Goal: Task Accomplishment & Management: Use online tool/utility

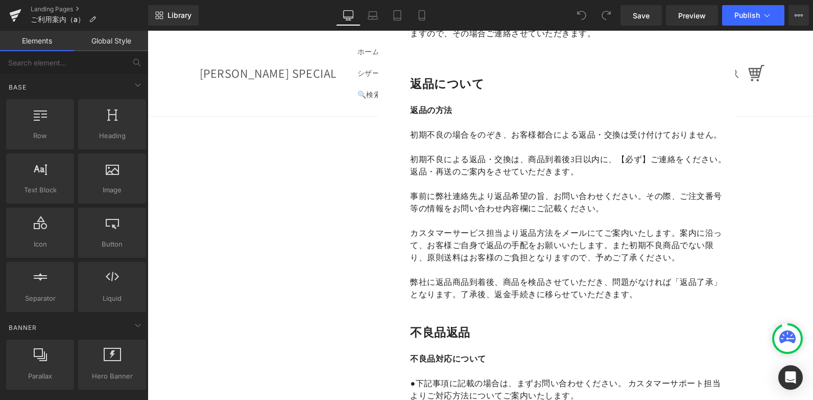
scroll to position [1380, 0]
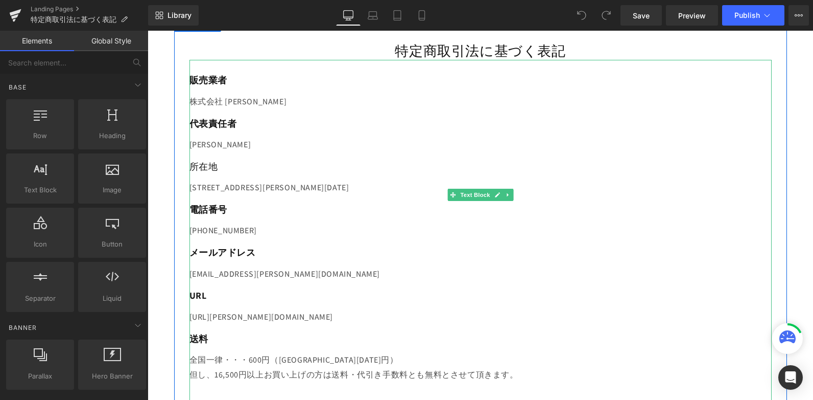
scroll to position [255, 0]
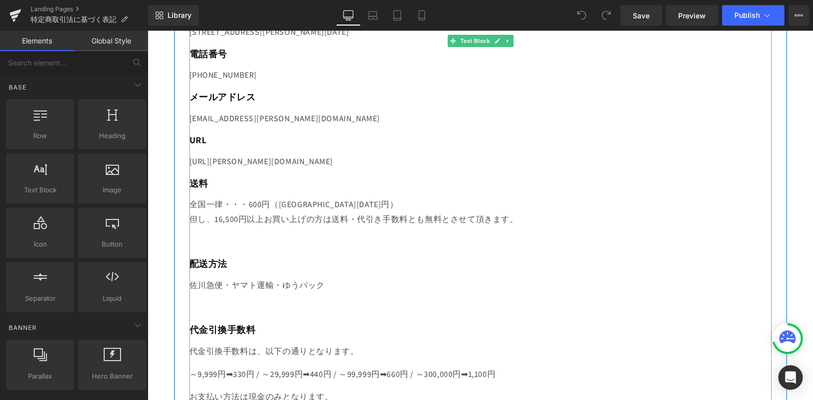
click at [401, 216] on p "全国一律・・・600円（沖縄県1400円）　 但し、16,500円以上お買い上げの方は送料・代引き手数料とも無料とさせて頂きます。" at bounding box center [481, 212] width 583 height 30
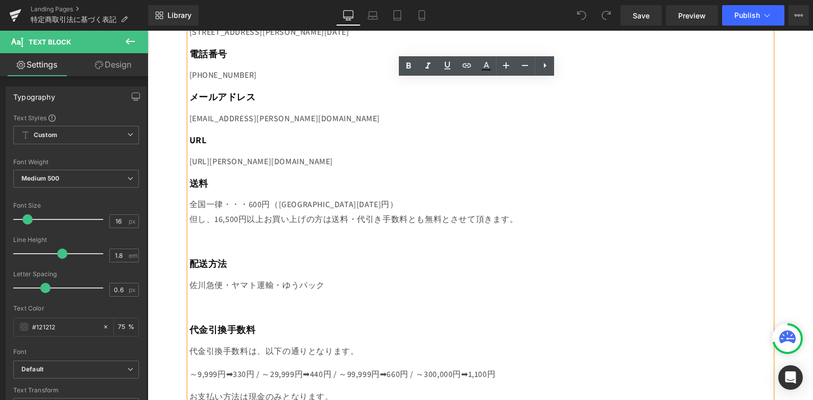
click at [385, 211] on p "全国一律・・・600円（沖縄県1400円）　 但し、16,500円以上お買い上げの方は送料・代引き手数料とも無料とさせて頂きます。" at bounding box center [481, 212] width 583 height 30
click at [420, 218] on p "全国一律・・・600円（沖縄県1400円）　 但し、16,500円以上お買い上げの方は送料・代引き手数料とも無料とさせて頂きます。" at bounding box center [481, 212] width 583 height 30
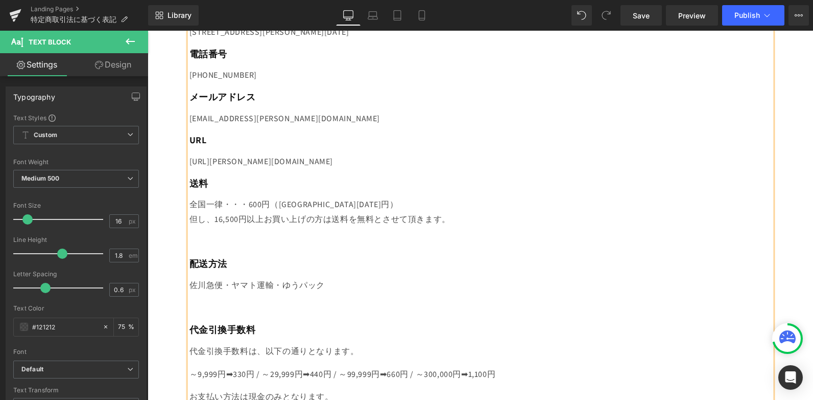
click at [498, 232] on div "全国一律・・・600円（沖縄県1400円）　 但し、16,500円以上お買い上げの方は送料を無料とさせて頂きます。" at bounding box center [481, 223] width 583 height 52
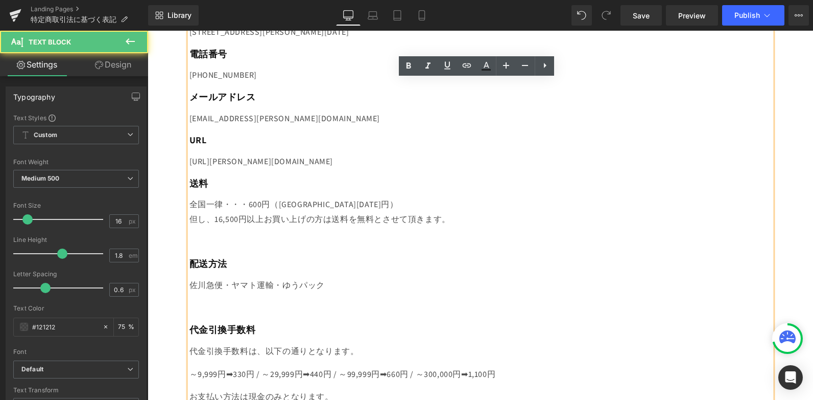
click at [211, 220] on p "全国一律・・・600円（沖縄県1400円）　 但し、16,500円以上お買い上げの方は送料を無料とさせて頂きます。" at bounding box center [481, 212] width 583 height 30
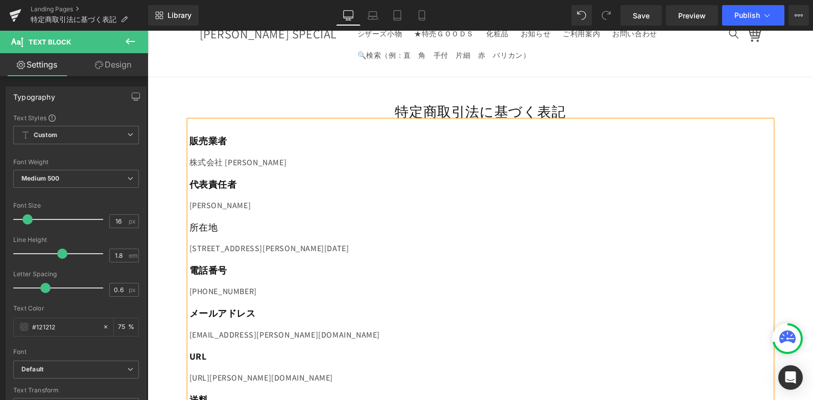
scroll to position [0, 0]
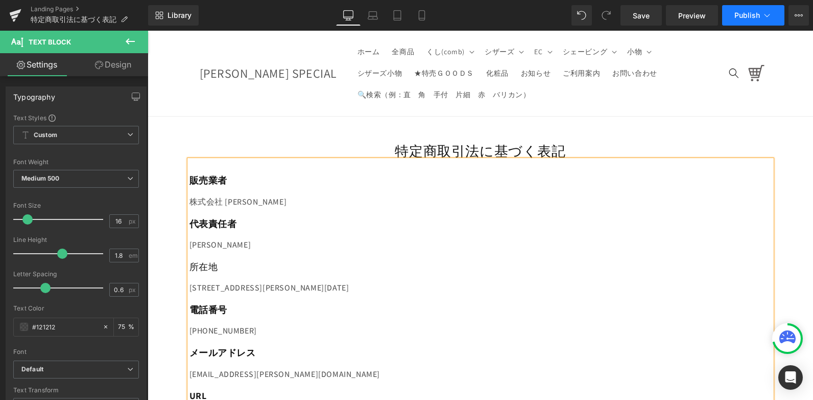
click at [762, 11] on icon at bounding box center [767, 15] width 10 height 10
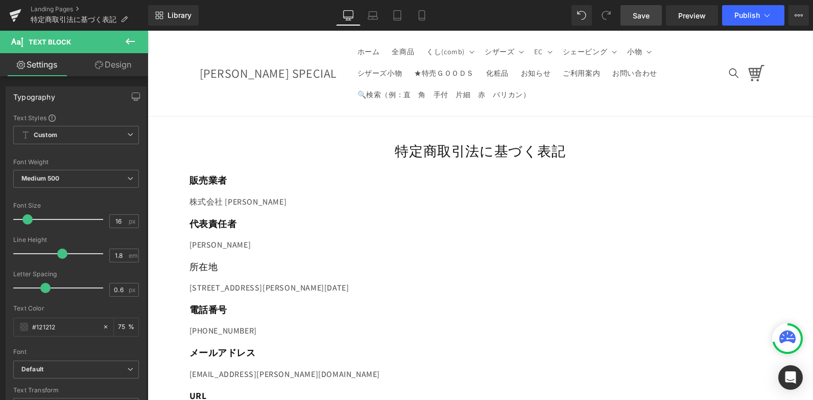
click at [644, 16] on span "Save" at bounding box center [641, 15] width 17 height 11
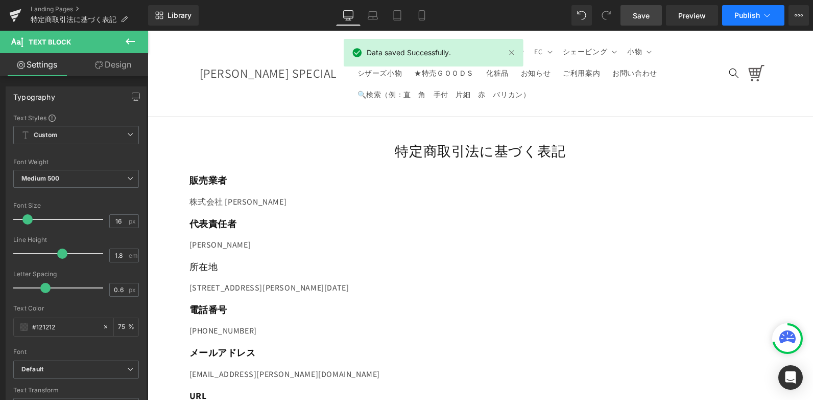
click at [743, 12] on span "Publish" at bounding box center [748, 15] width 26 height 8
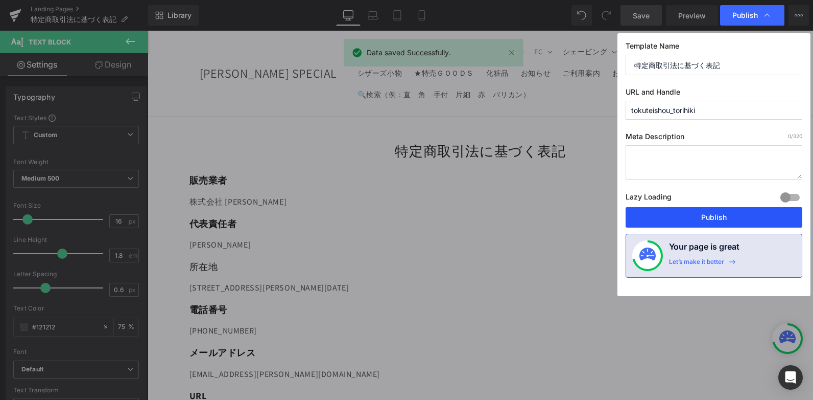
click at [711, 210] on button "Publish" at bounding box center [714, 217] width 177 height 20
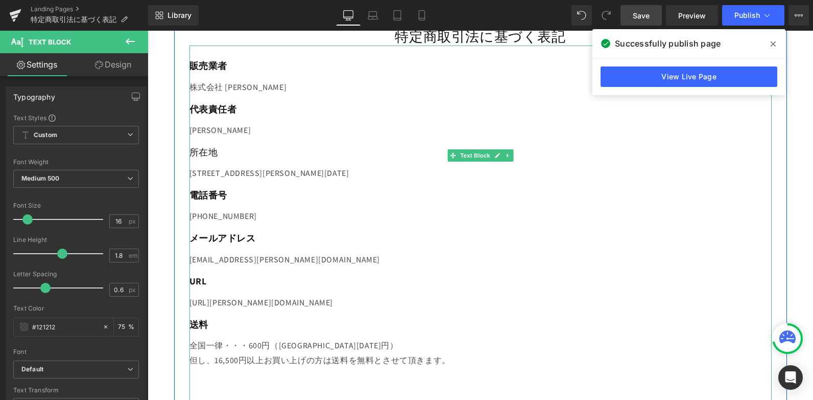
scroll to position [255, 0]
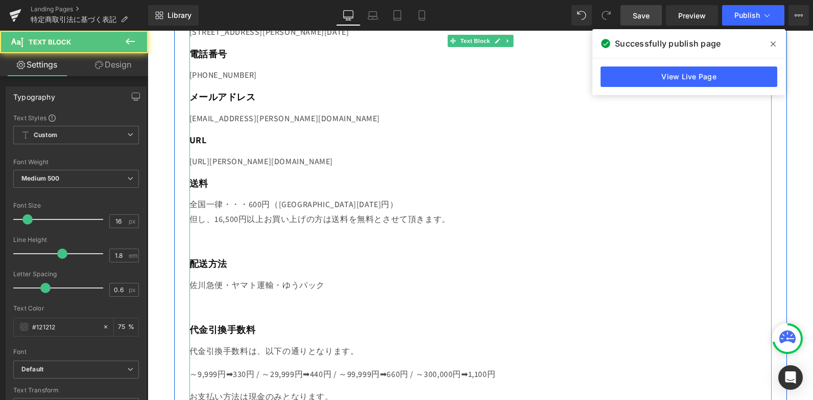
click at [208, 217] on p "全国一律・・・600円（沖縄県1400円）　 但し、16,500円以上お買い上げの方は送料を無料とさせて頂きます。" at bounding box center [481, 212] width 583 height 30
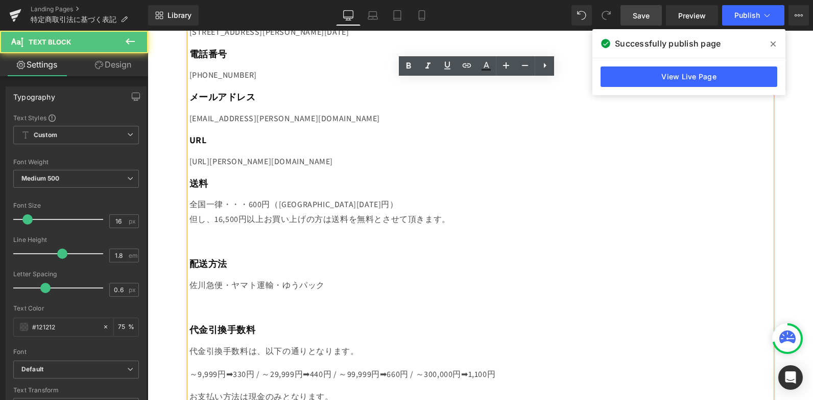
click at [243, 220] on p "全国一律・・・600円（沖縄県1400円）　 但し、16,500円以上お買い上げの方は送料を無料とさせて頂きます。" at bounding box center [481, 212] width 583 height 30
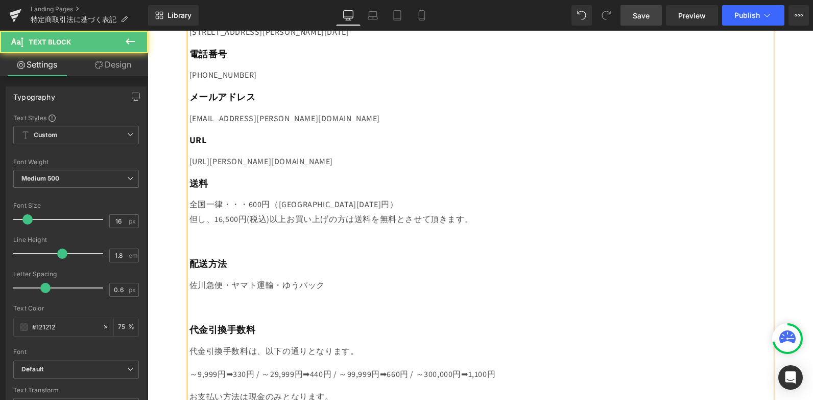
click at [407, 205] on p "全国一律・・・600円（沖縄県1400円）　 但し、16,500円(税込)以上お買い上げの方は送料を無料とさせて頂きます。" at bounding box center [481, 212] width 583 height 30
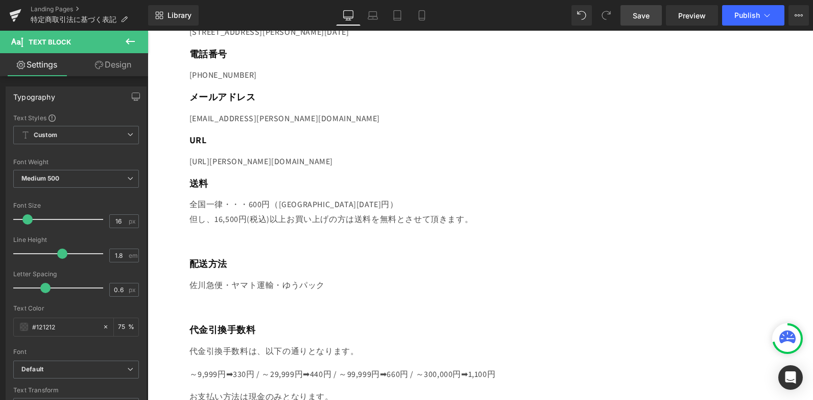
click at [644, 19] on span "Save" at bounding box center [641, 15] width 17 height 11
click at [755, 24] on button "Publish" at bounding box center [754, 15] width 62 height 20
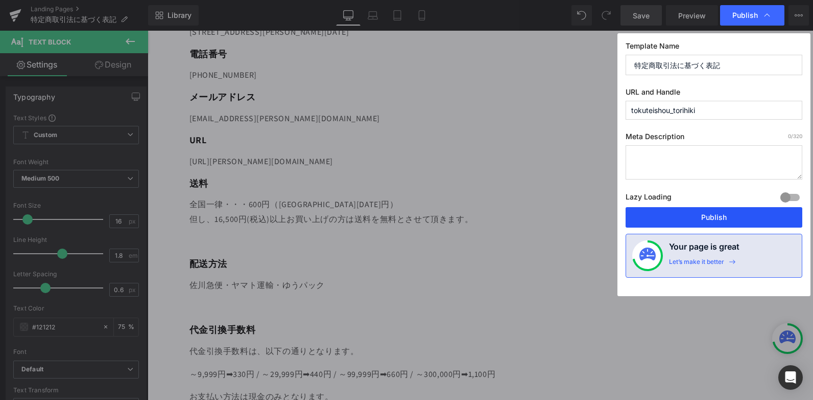
drag, startPoint x: 713, startPoint y: 217, endPoint x: 566, endPoint y: 186, distance: 150.3
click at [713, 217] on button "Publish" at bounding box center [714, 217] width 177 height 20
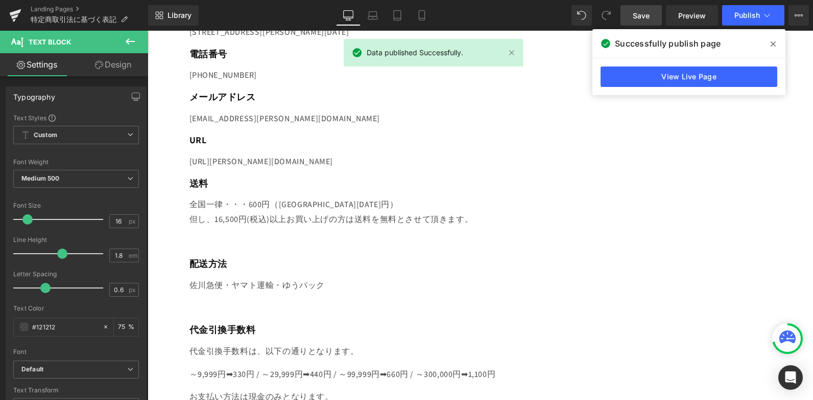
click at [775, 41] on icon at bounding box center [773, 44] width 5 height 8
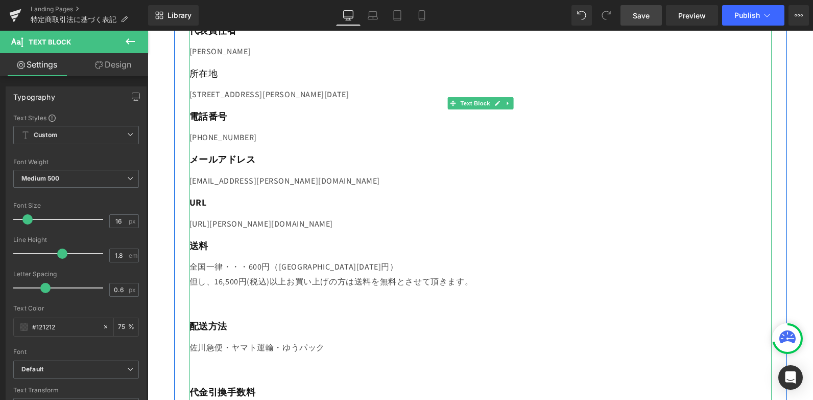
scroll to position [102, 0]
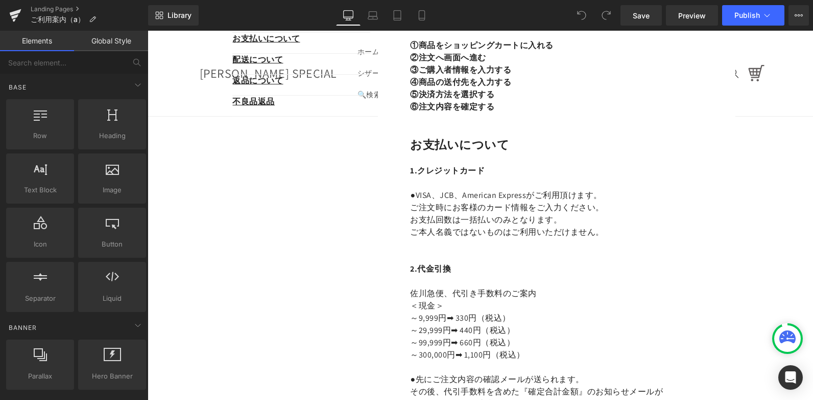
scroll to position [307, 0]
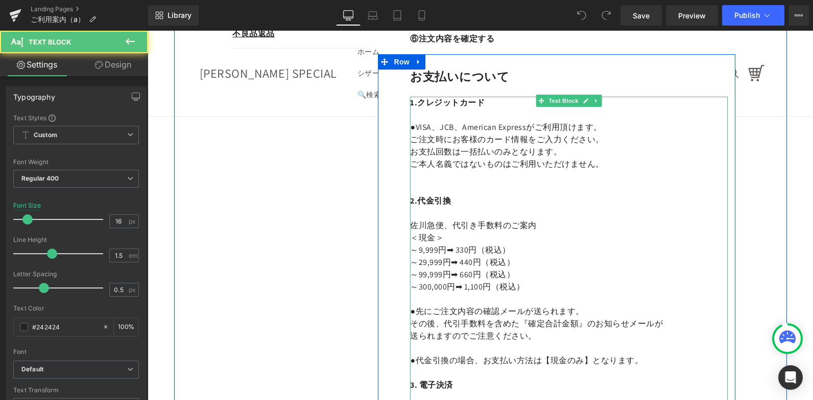
click at [446, 222] on font "佐川急便、代引き手数料のご案内" at bounding box center [473, 225] width 127 height 11
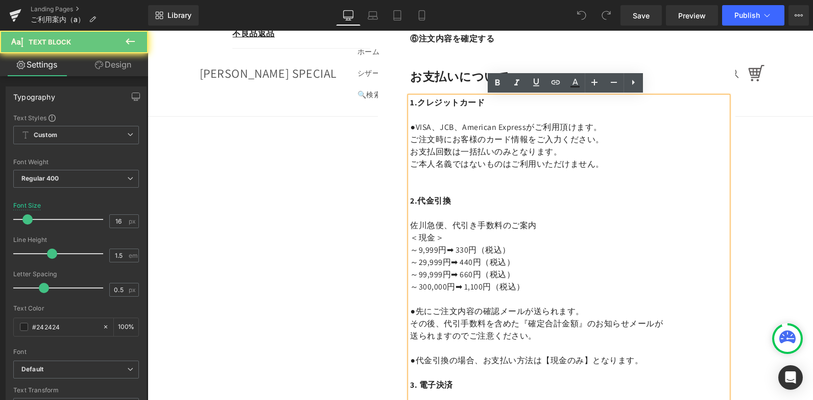
click at [439, 225] on font "佐川急便、代引き手数料のご案内" at bounding box center [473, 225] width 127 height 11
click at [448, 224] on font "佐川急便、代引き手数料のご案内" at bounding box center [473, 225] width 127 height 11
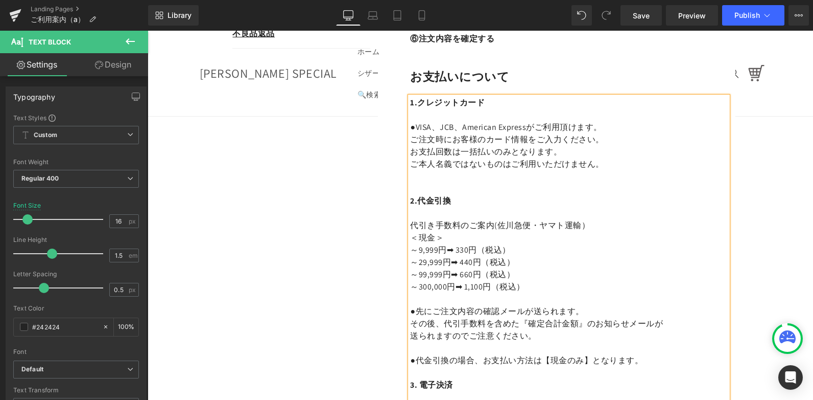
click at [491, 228] on font "代引き手数料のご案内(佐川急便・ヤマト運輸）" at bounding box center [500, 225] width 180 height 11
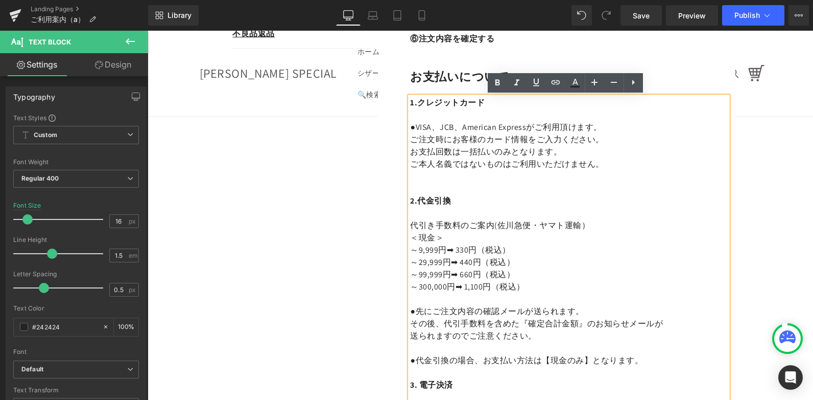
click at [495, 225] on font "代引き手数料のご案内(佐川急便・ヤマト運輸）" at bounding box center [500, 225] width 180 height 11
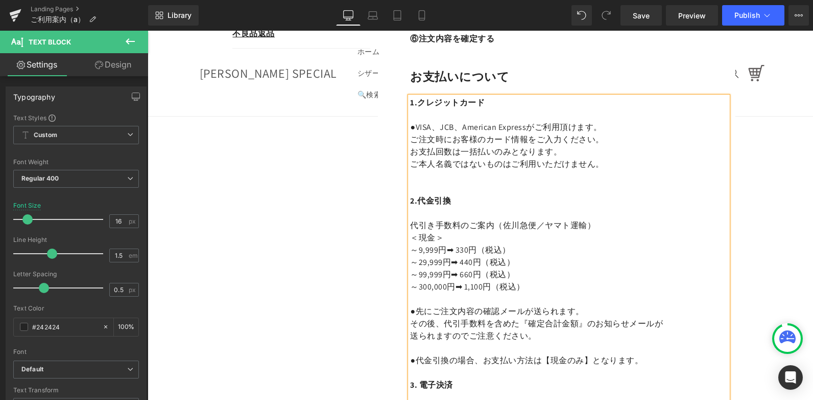
click at [612, 220] on p "代引き手数料のご案内（佐川急便／ヤマト運輸）" at bounding box center [569, 225] width 318 height 12
click at [610, 226] on p "代引き手数料のご案内（佐川急便／ヤマト運輸）" at bounding box center [569, 225] width 318 height 12
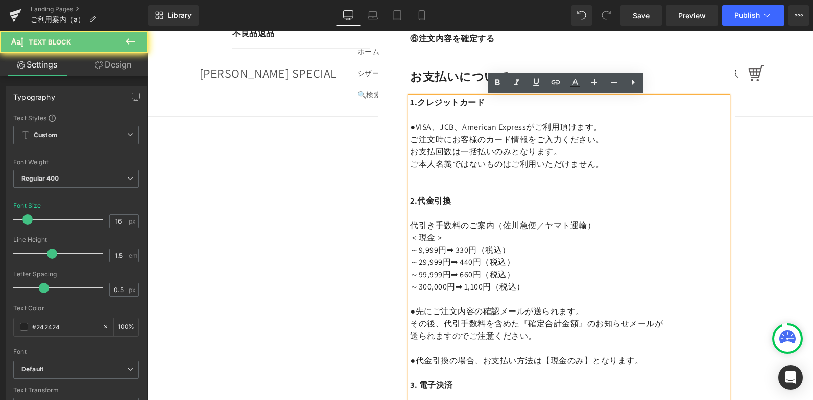
click at [610, 226] on p "代引き手数料のご案内（佐川急便／ヤマト運輸）" at bounding box center [569, 225] width 318 height 12
click at [500, 226] on font "代引き手数料のご案内（佐川急便／ヤマト運輸）" at bounding box center [502, 225] width 185 height 11
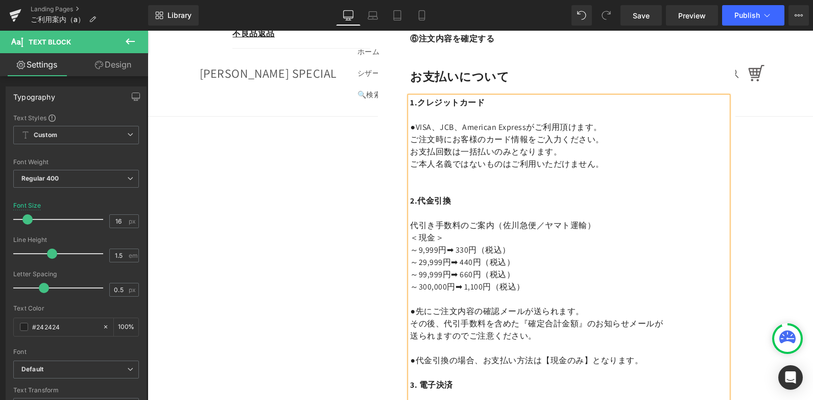
click at [544, 192] on p at bounding box center [569, 188] width 318 height 12
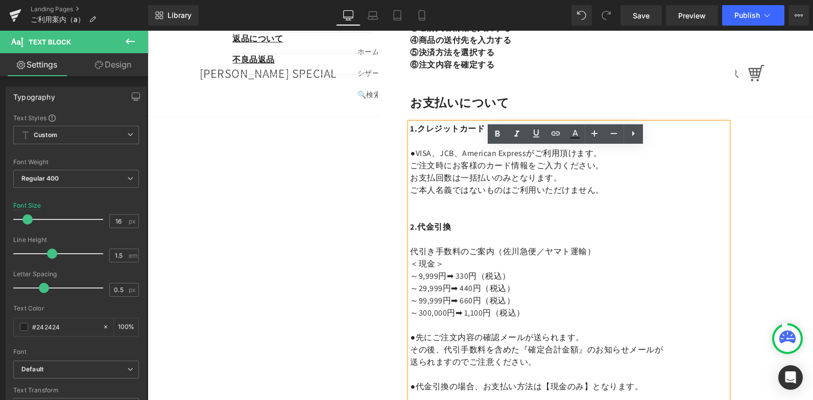
scroll to position [255, 0]
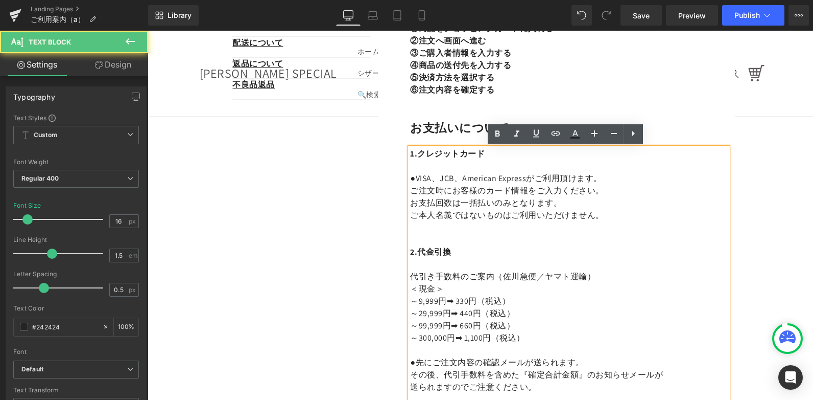
click at [431, 286] on font "＜現金＞" at bounding box center [427, 288] width 34 height 11
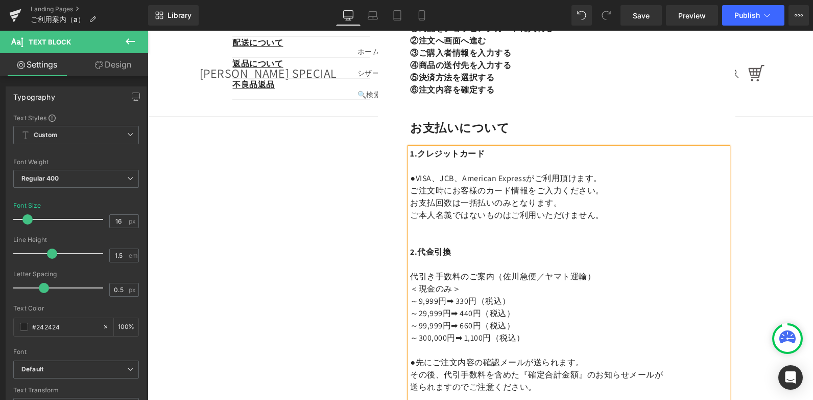
click at [666, 291] on p "＜現金のみ ＞" at bounding box center [569, 289] width 318 height 12
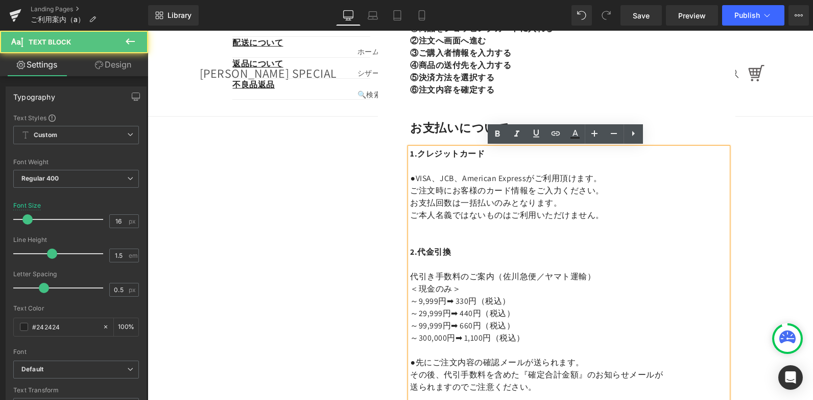
click at [418, 290] on font "＜現金のみ" at bounding box center [431, 288] width 42 height 11
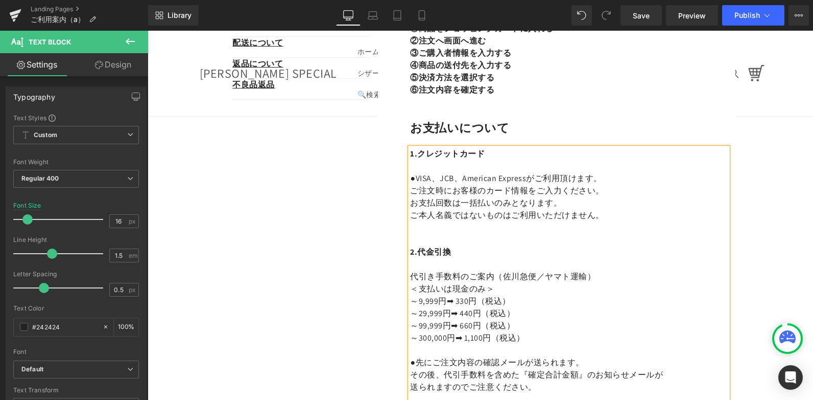
click at [534, 279] on font "代引き手数料のご案内（佐川急便／ヤマト運輸）" at bounding box center [502, 276] width 185 height 11
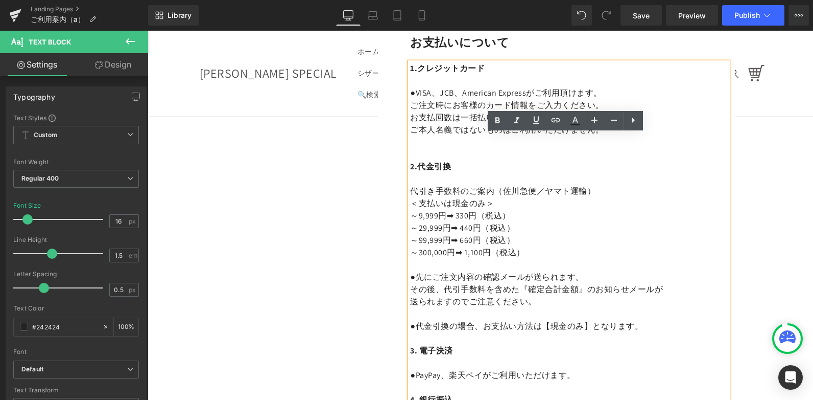
scroll to position [358, 0]
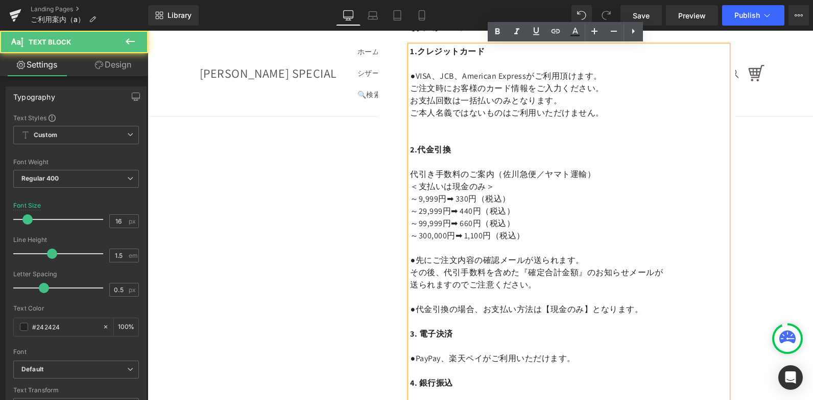
click at [599, 173] on p "代引き手数料のご案内（佐川急便／ヤマト運輸）" at bounding box center [569, 174] width 318 height 12
click at [450, 187] on font "＜支払いは現金のみ" at bounding box center [448, 186] width 76 height 11
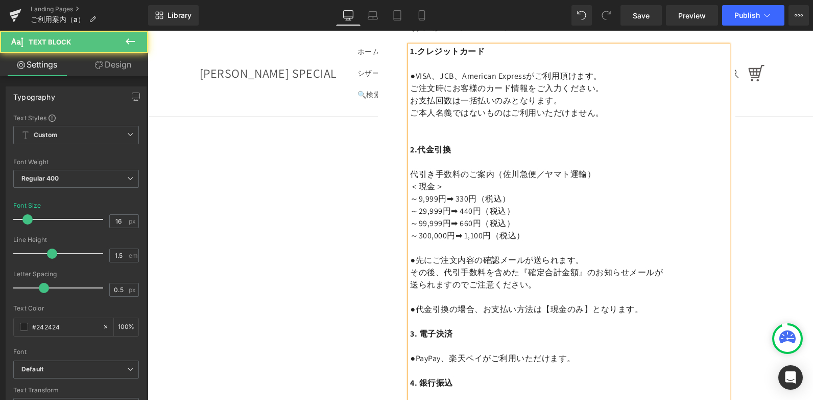
click at [573, 242] on p at bounding box center [569, 248] width 318 height 12
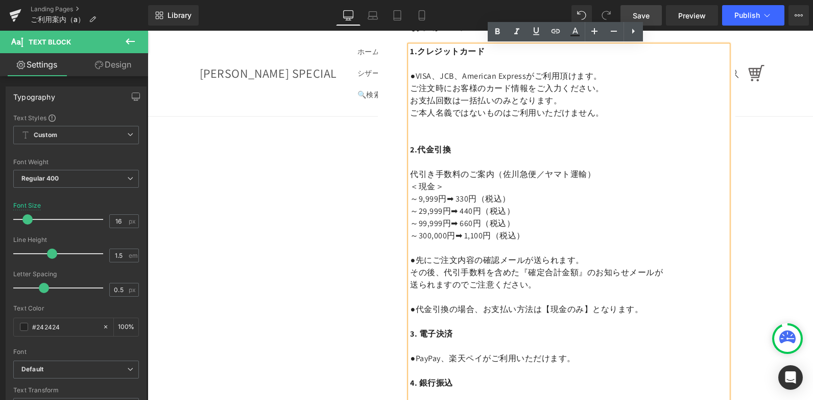
click at [647, 16] on span "Save" at bounding box center [641, 15] width 17 height 11
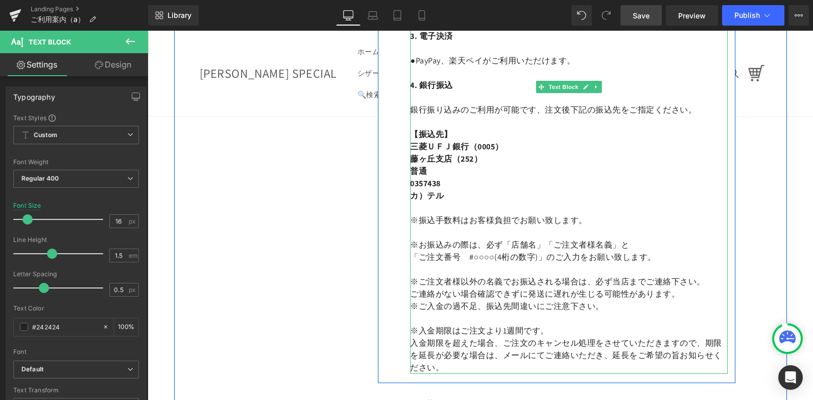
scroll to position [869, 0]
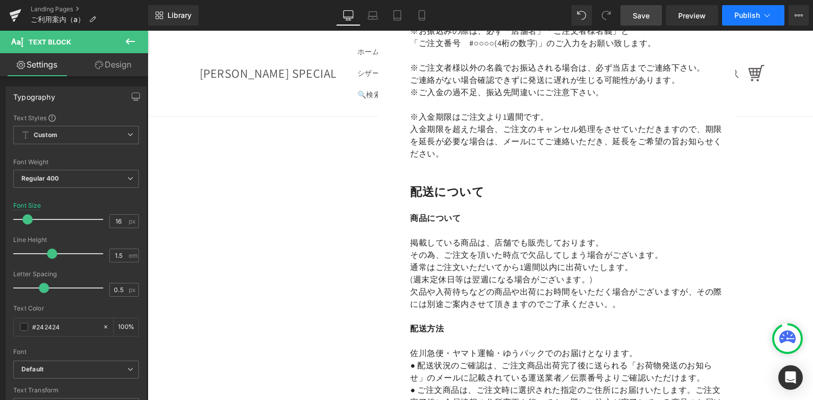
click at [742, 20] on button "Publish" at bounding box center [754, 15] width 62 height 20
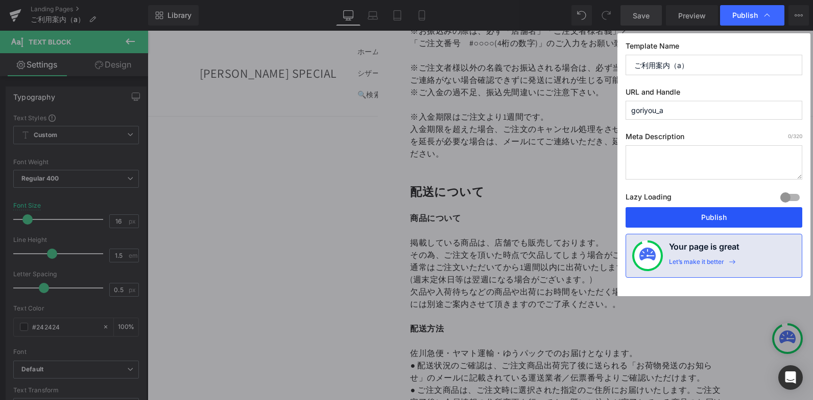
click at [705, 218] on button "Publish" at bounding box center [714, 217] width 177 height 20
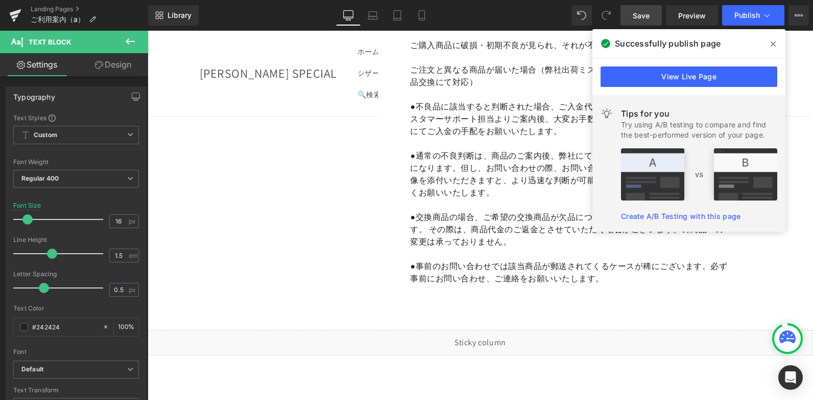
scroll to position [1788, 0]
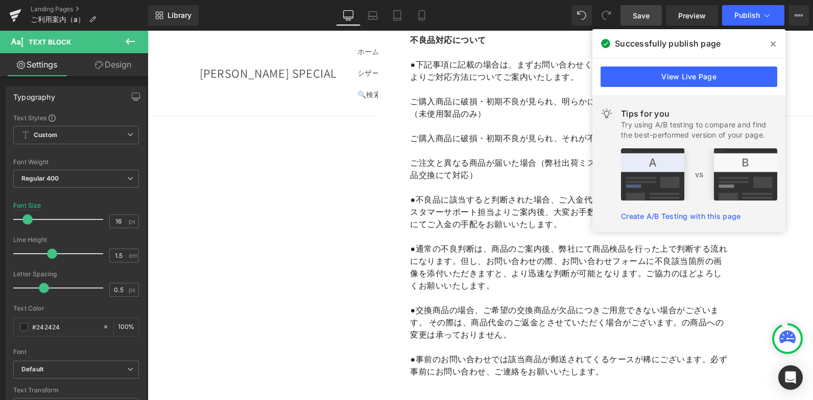
click at [775, 46] on icon at bounding box center [773, 44] width 5 height 8
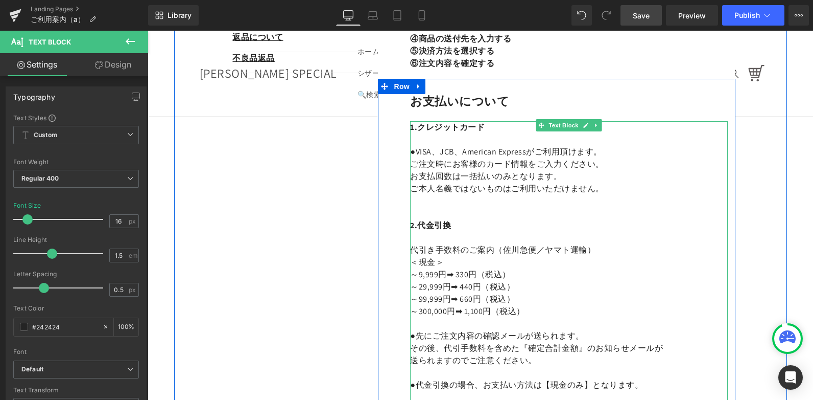
scroll to position [255, 0]
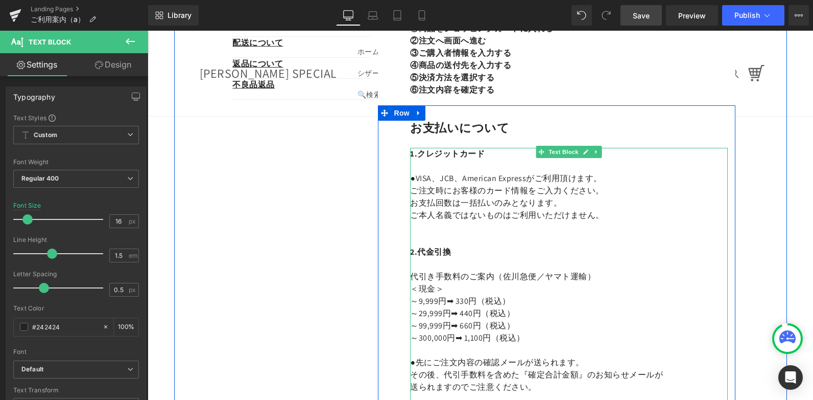
click at [551, 276] on font "代引き手数料のご案内（佐川急便／ヤマト運輸）" at bounding box center [502, 276] width 185 height 11
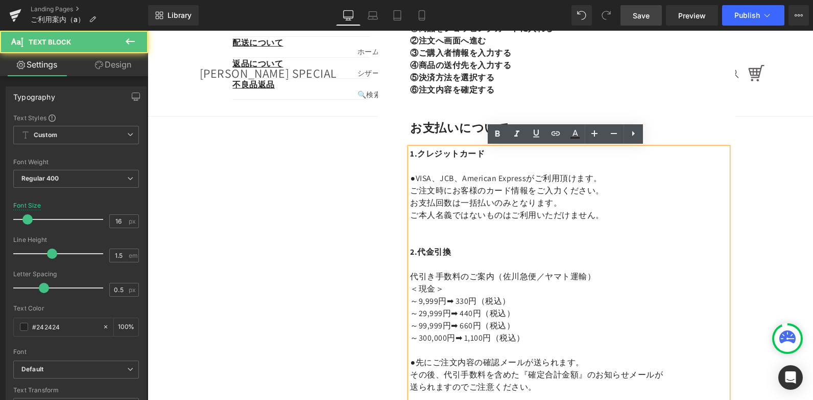
click at [584, 273] on font "代引き手数料のご案内（佐川急便／ヤマト運輸）" at bounding box center [502, 276] width 185 height 11
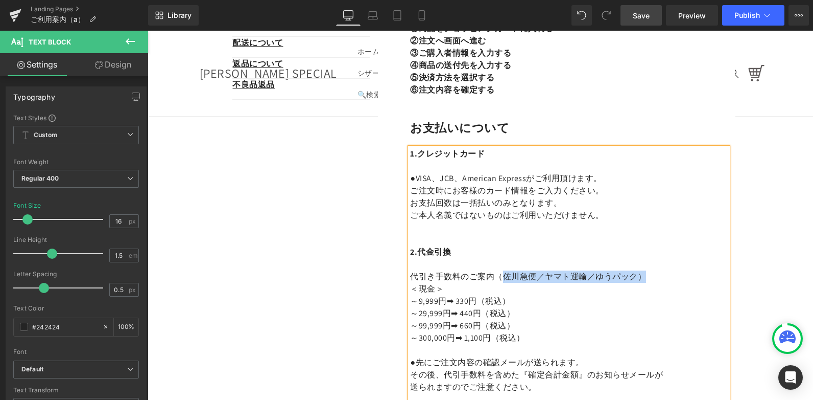
drag, startPoint x: 644, startPoint y: 273, endPoint x: 498, endPoint y: 276, distance: 146.7
click at [498, 276] on p "代引き手数料のご案内（佐川急便／ヤマト運輸／ゆうパック）" at bounding box center [569, 276] width 318 height 12
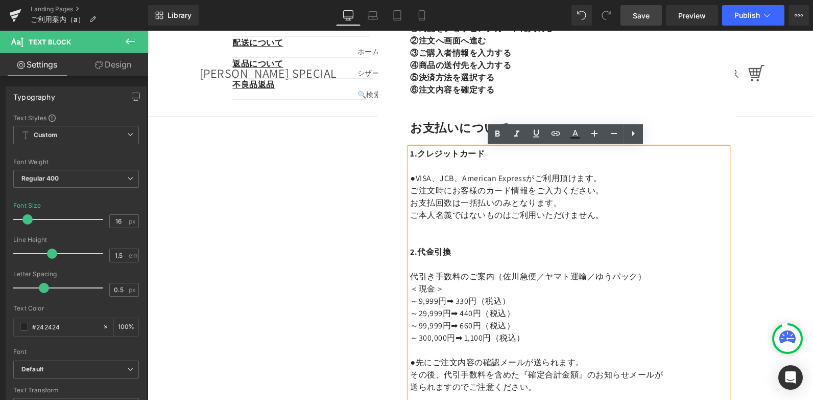
click at [566, 325] on p "～99,999円➡ 660円（税込）" at bounding box center [569, 325] width 318 height 12
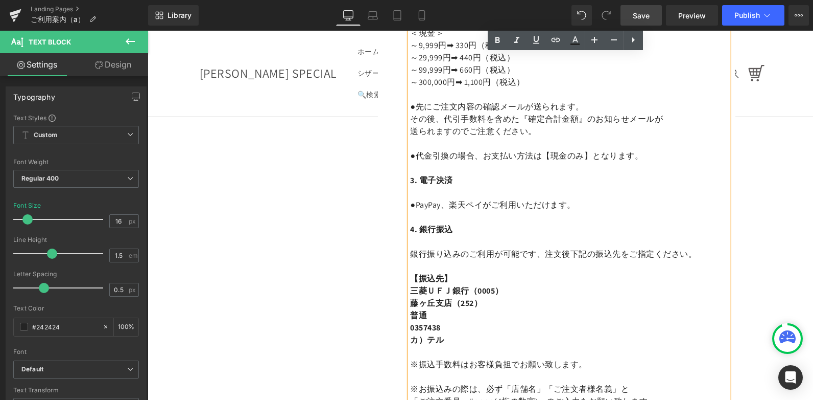
scroll to position [204, 0]
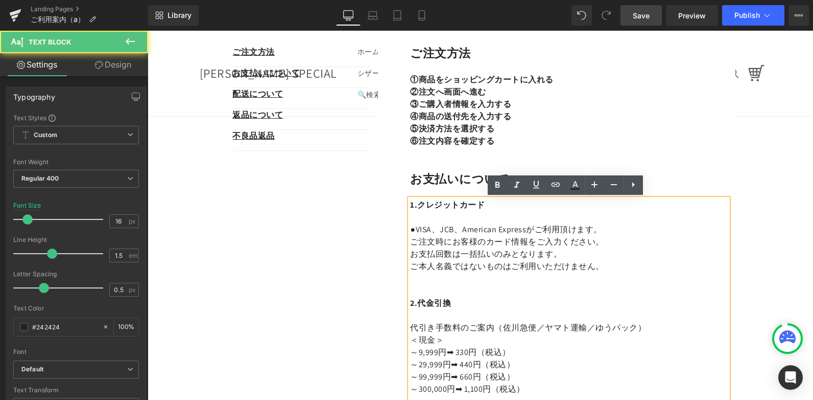
click at [620, 336] on p "＜現金 ＞" at bounding box center [569, 340] width 318 height 12
click at [669, 321] on p "代引き手数料のご案内（佐川急便／ヤマト運輸／ゆうパック）" at bounding box center [569, 327] width 318 height 12
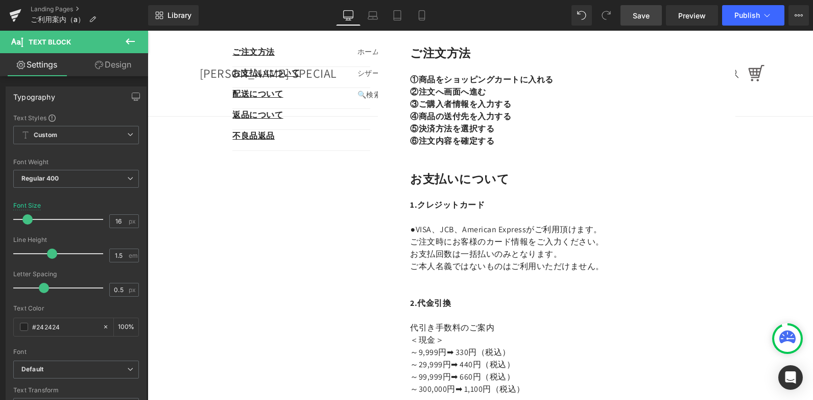
click at [654, 17] on link "Save" at bounding box center [641, 15] width 41 height 20
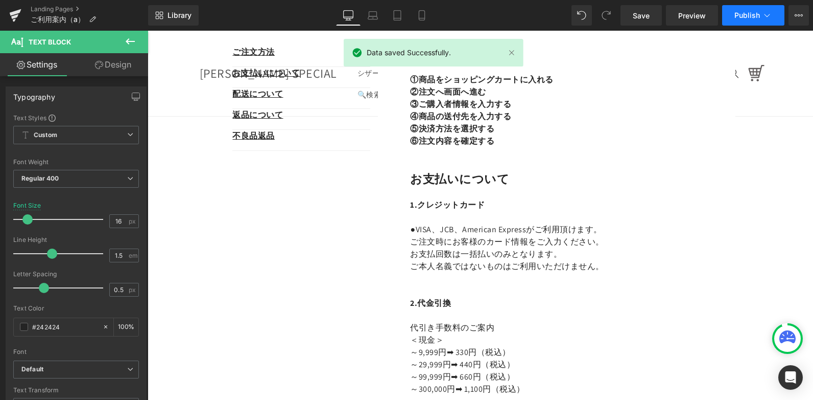
click at [742, 12] on span "Publish" at bounding box center [748, 15] width 26 height 8
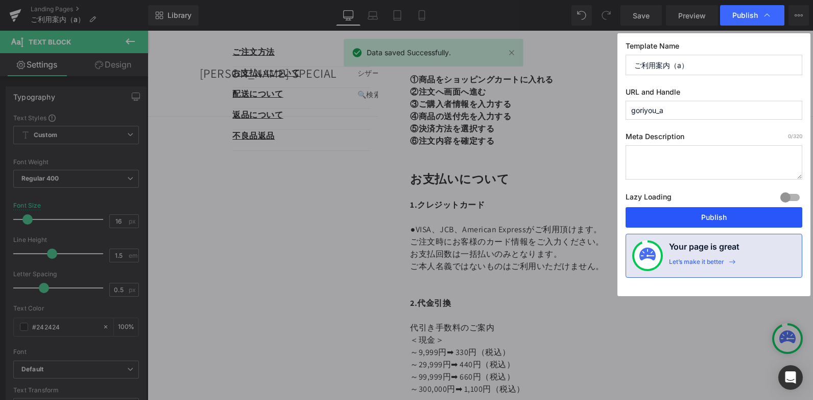
click at [689, 209] on button "Publish" at bounding box center [714, 217] width 177 height 20
